Goal: Task Accomplishment & Management: Manage account settings

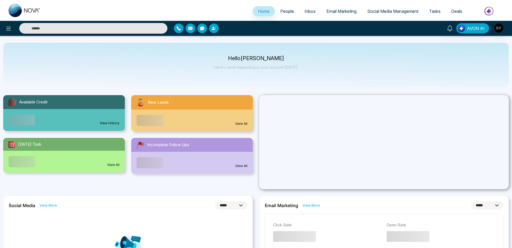
select select "*"
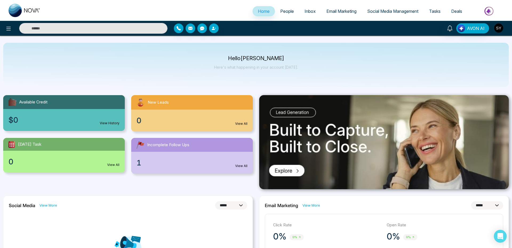
click at [501, 31] on img "button" at bounding box center [499, 27] width 9 height 9
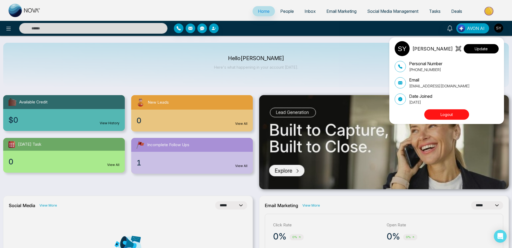
click at [486, 47] on button "Update" at bounding box center [481, 48] width 35 height 9
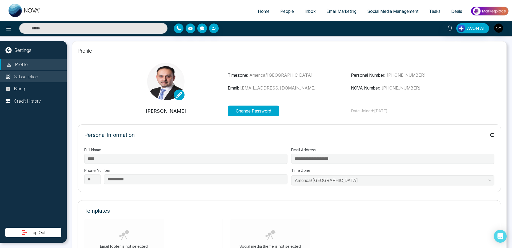
click at [33, 77] on p "Subscription" at bounding box center [26, 76] width 24 height 7
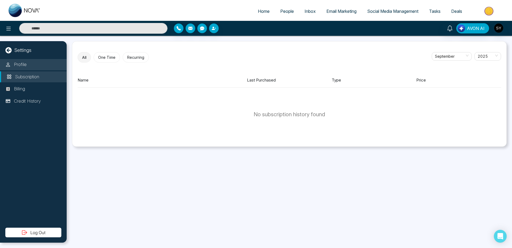
click at [29, 61] on li "Profile" at bounding box center [33, 64] width 67 height 11
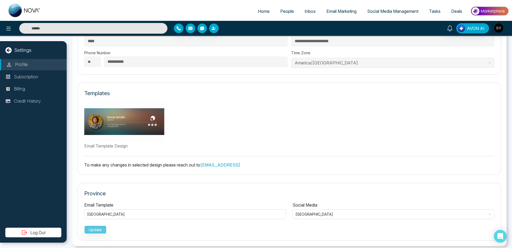
scroll to position [124, 0]
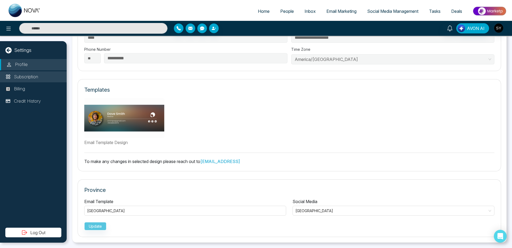
click at [35, 77] on p "Subscription" at bounding box center [26, 76] width 24 height 7
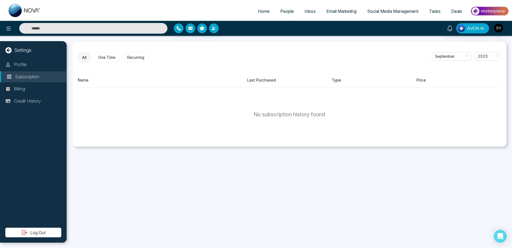
click at [261, 13] on span "Home" at bounding box center [264, 11] width 12 height 5
select select "*"
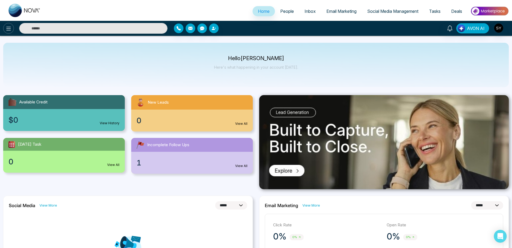
click at [5, 29] on icon at bounding box center [8, 28] width 6 height 6
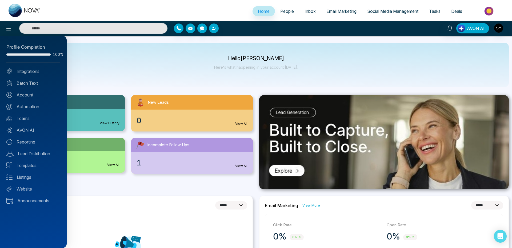
click at [494, 30] on div at bounding box center [256, 124] width 512 height 248
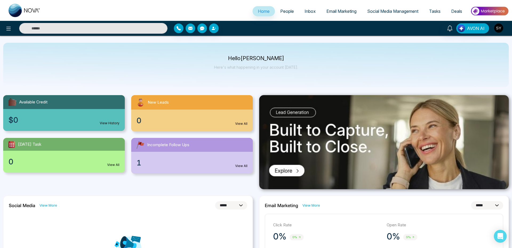
click at [501, 29] on img "button" at bounding box center [499, 27] width 9 height 9
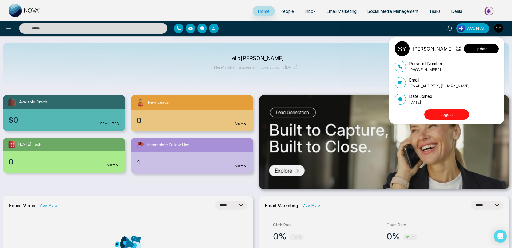
click at [479, 51] on button "Update" at bounding box center [481, 48] width 35 height 9
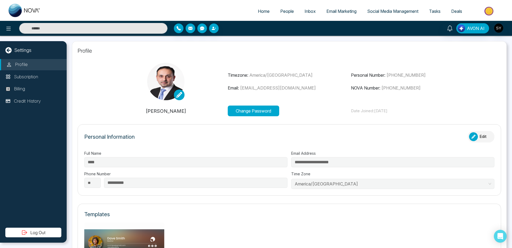
click at [346, 12] on span "Email Marketing" at bounding box center [342, 11] width 30 height 5
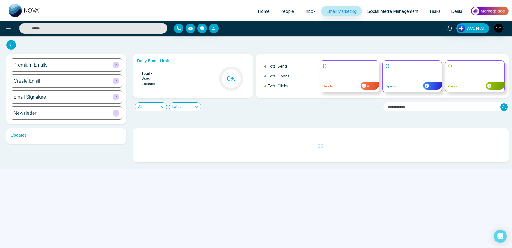
click at [286, 11] on span "People" at bounding box center [287, 11] width 14 height 5
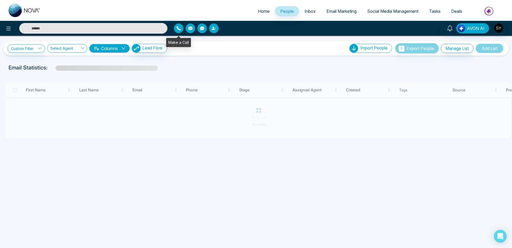
click at [178, 30] on icon "button" at bounding box center [179, 28] width 4 height 4
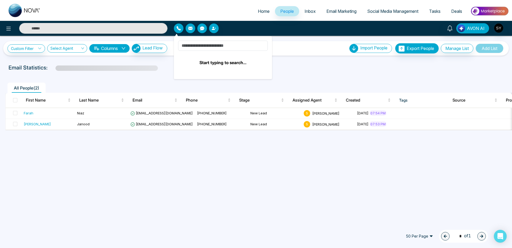
click at [282, 41] on div "Custom Filter Choose a filter Cancel Apply Select Agent Columns Lead Flow Impor…" at bounding box center [256, 48] width 506 height 14
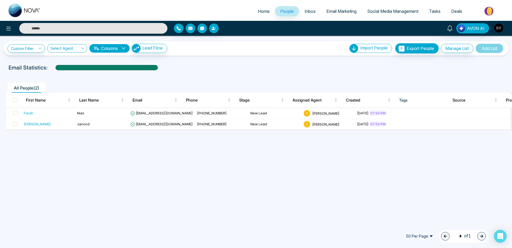
click at [501, 28] on img "button" at bounding box center [499, 27] width 9 height 9
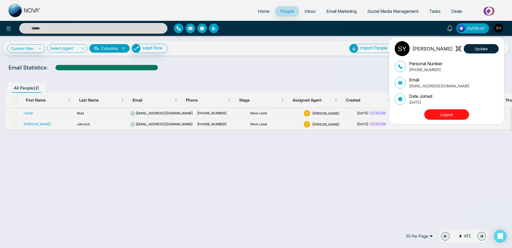
click at [455, 113] on button "Logout" at bounding box center [447, 114] width 45 height 10
